Goal: Find specific page/section: Locate a particular part of the current website

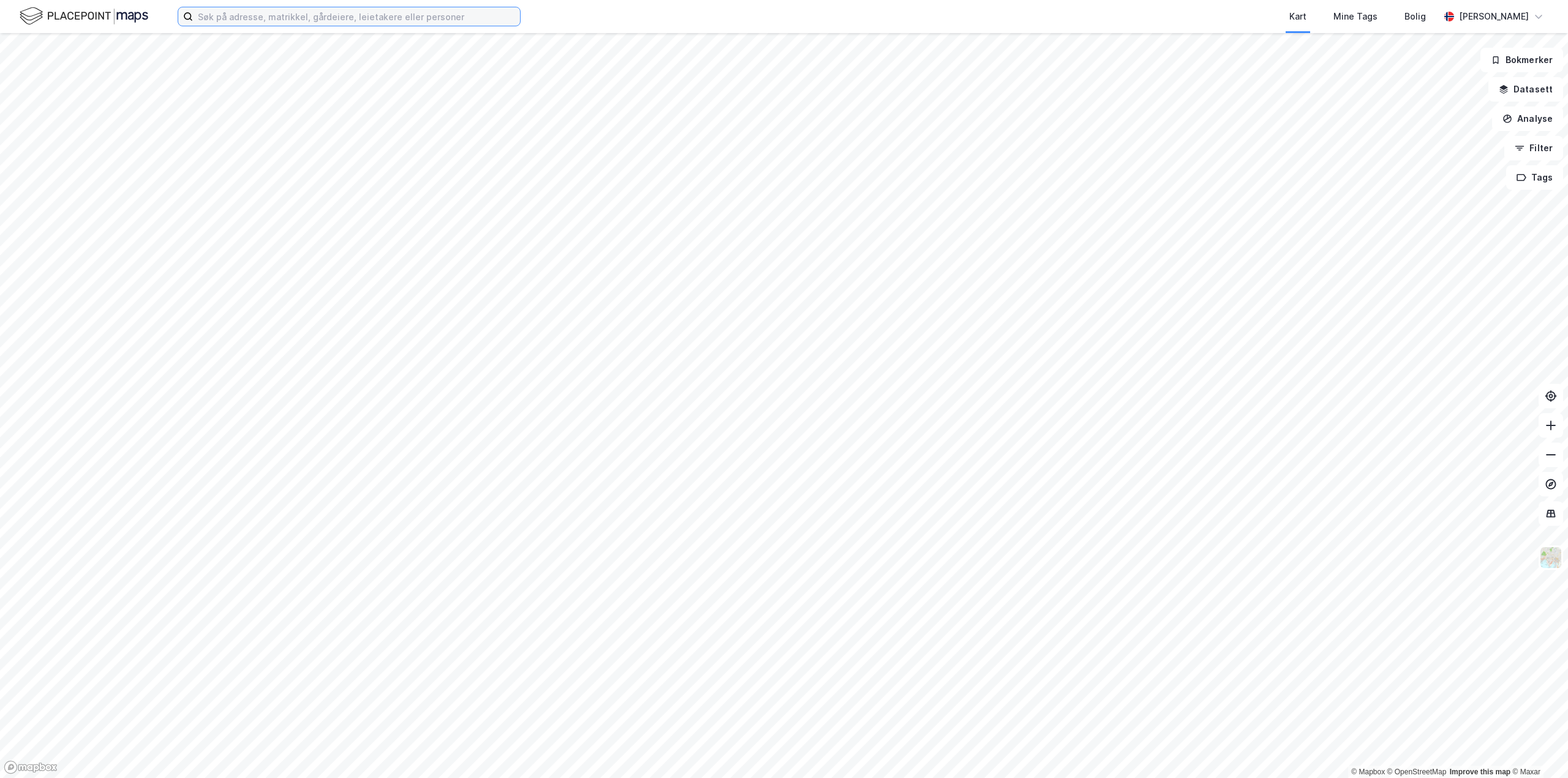
click at [353, 17] on input at bounding box center [356, 17] width 327 height 19
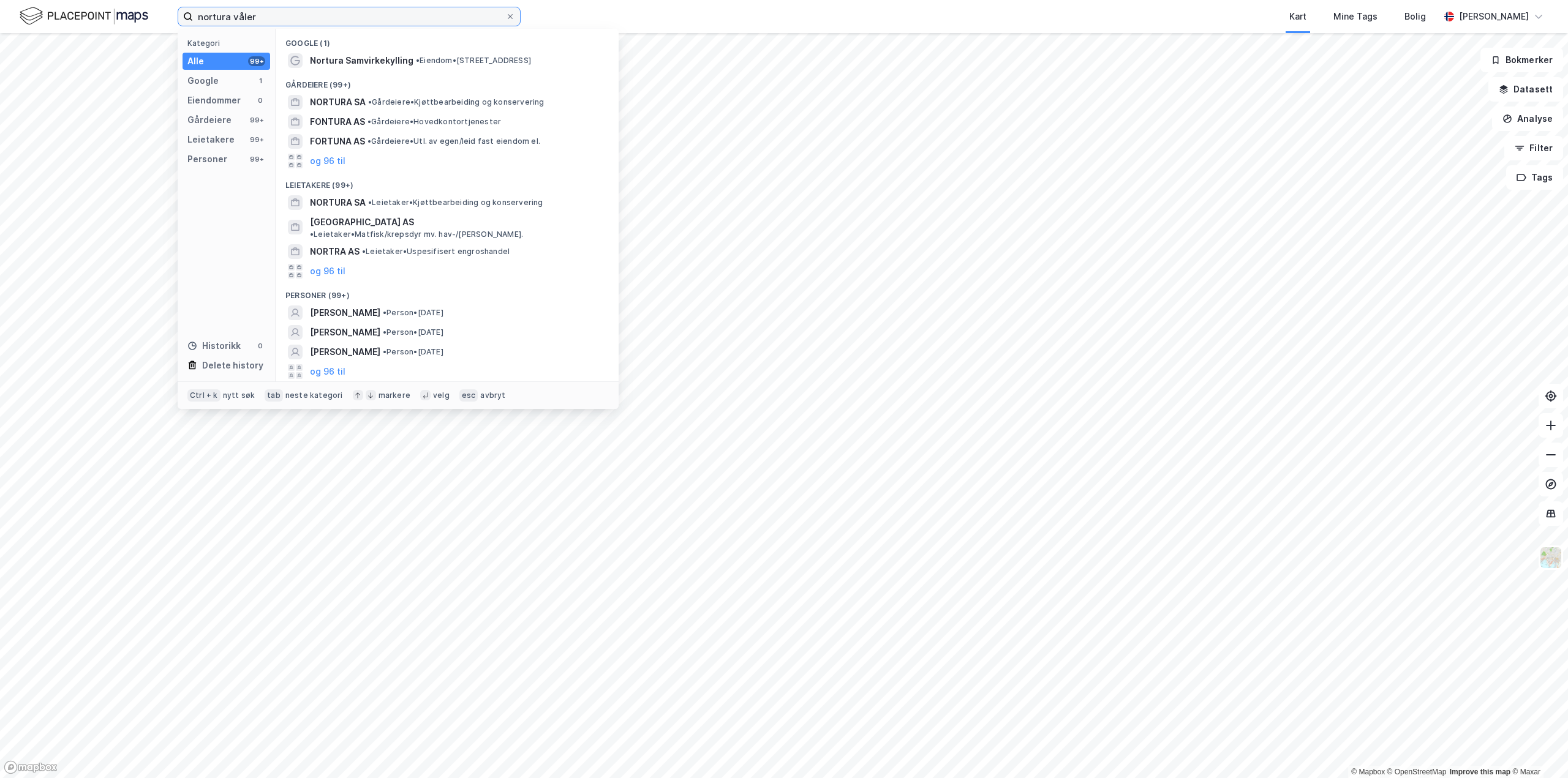
type input "nortura våler"
click at [514, 17] on icon at bounding box center [510, 16] width 7 height 7
click at [506, 17] on input "nortura våler" at bounding box center [349, 17] width 312 height 19
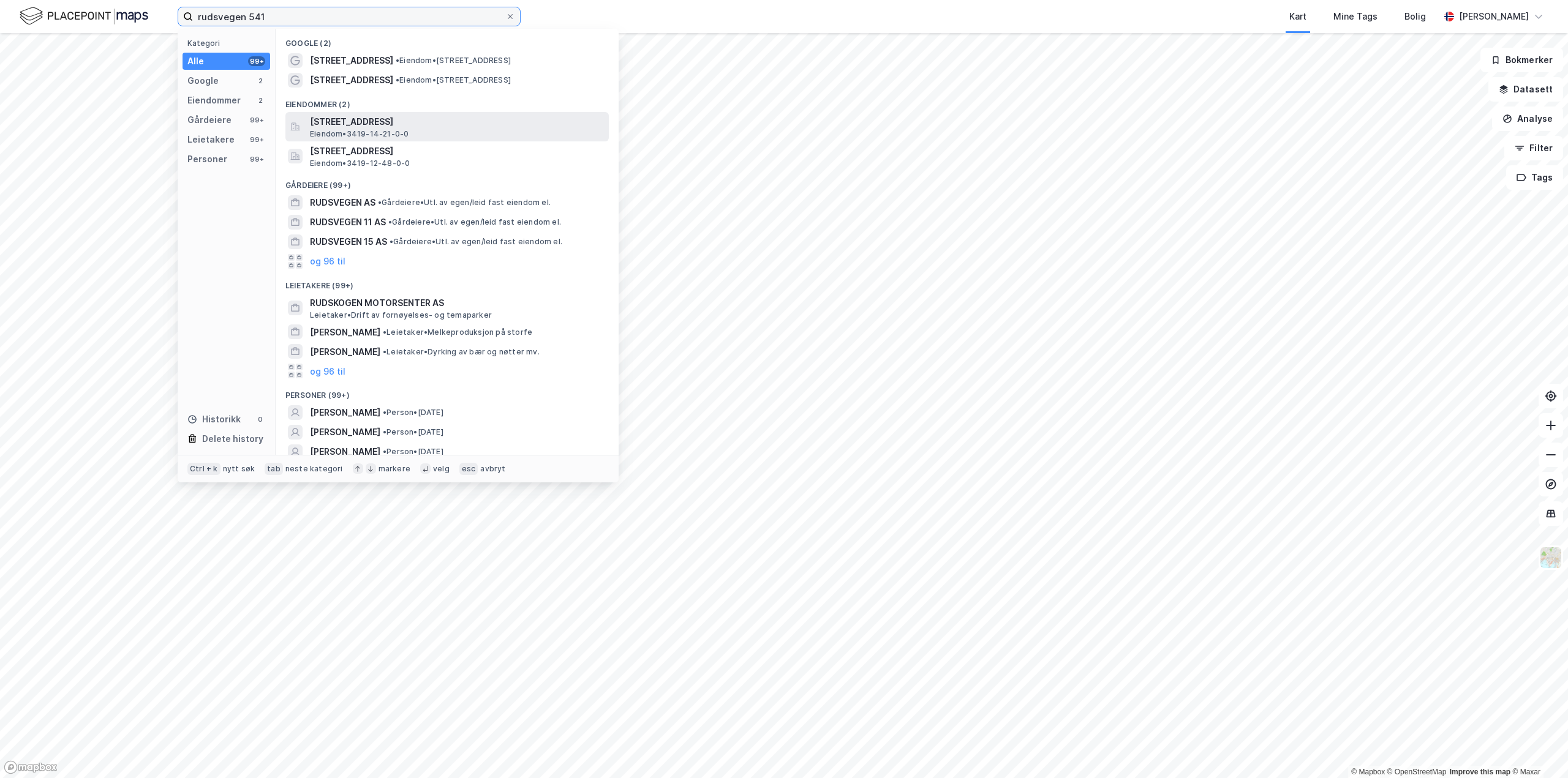
type input "rudsvegen 541"
click at [356, 119] on span "[STREET_ADDRESS]" at bounding box center [457, 122] width 294 height 15
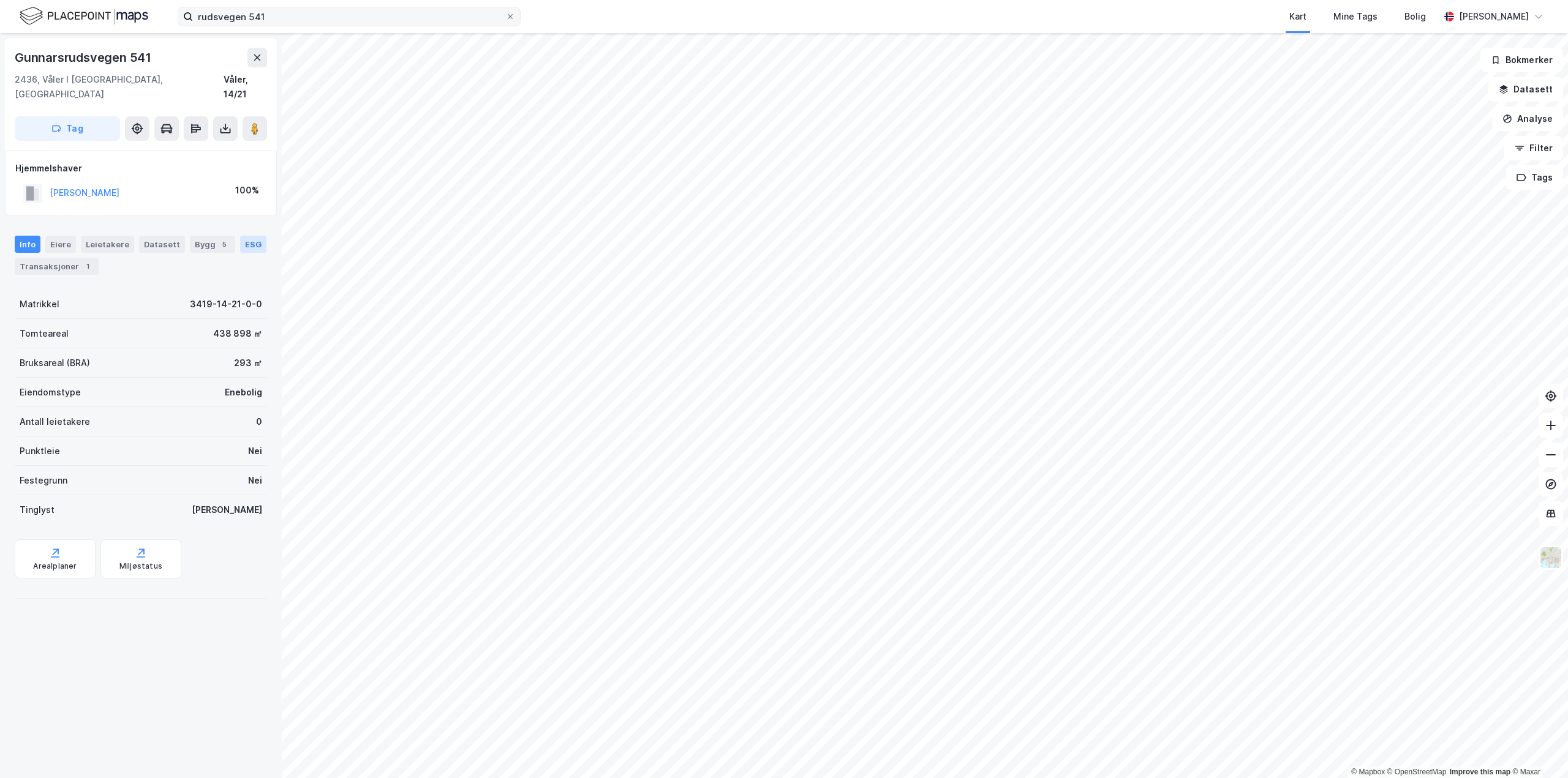
click at [244, 236] on div "ESG" at bounding box center [253, 245] width 26 height 17
